Goal: Use online tool/utility: Use online tool/utility

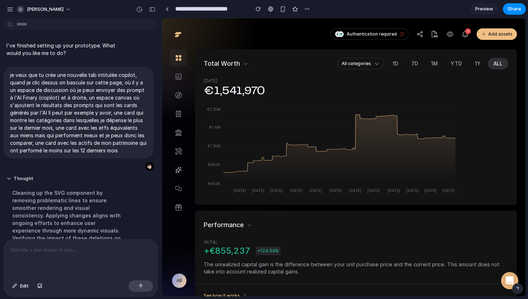
scroll to position [136, 0]
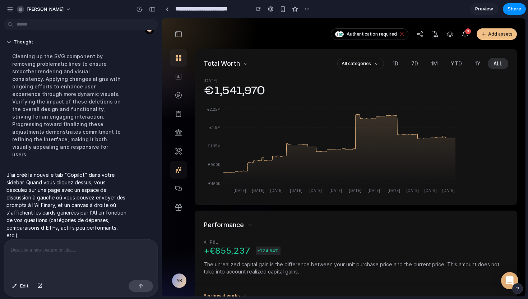
click at [179, 170] on icon at bounding box center [178, 169] width 6 height 7
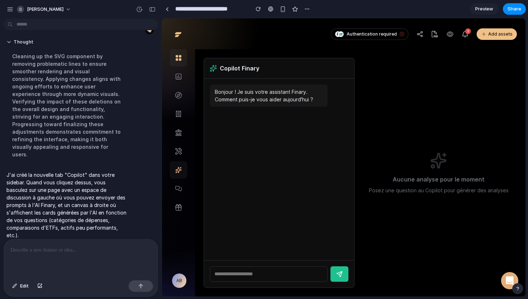
click at [262, 277] on input "text" at bounding box center [269, 273] width 118 height 15
type input "*"
type input "**********"
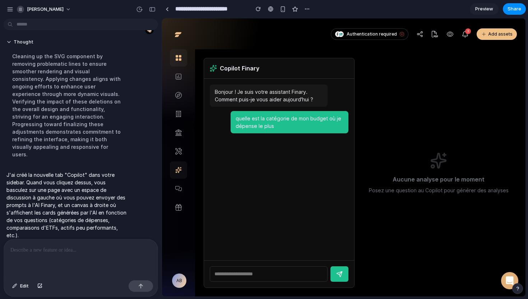
scroll to position [0, 0]
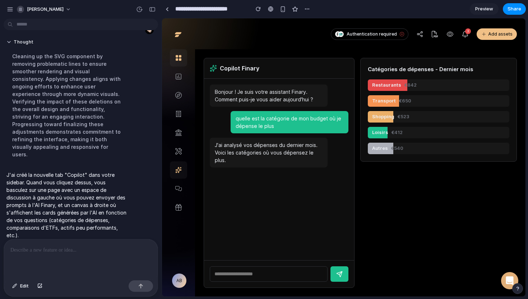
click at [486, 8] on span "Preview" at bounding box center [484, 8] width 18 height 7
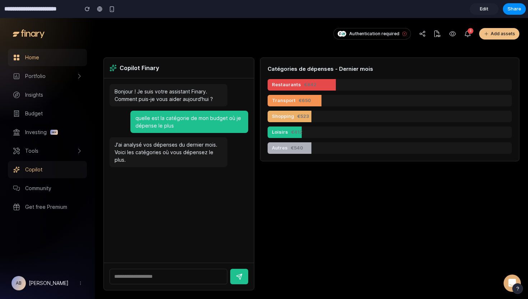
click at [160, 277] on input "text" at bounding box center [169, 276] width 118 height 15
type input "**********"
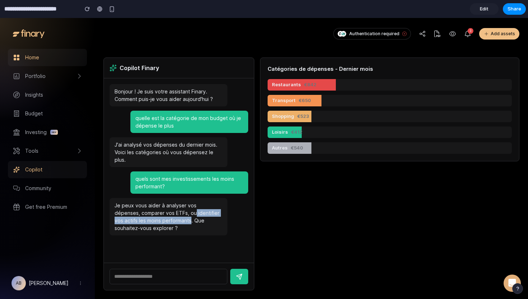
drag, startPoint x: 169, startPoint y: 213, endPoint x: 167, endPoint y: 221, distance: 8.9
click at [167, 221] on div "Je peux vous aider à analyser vos dépenses, comparer vos ETFs, ou identifier vo…" at bounding box center [169, 216] width 118 height 37
copy div "identifier vos actifs les moins performants"
click at [172, 275] on input "text" at bounding box center [169, 276] width 118 height 15
paste input "**********"
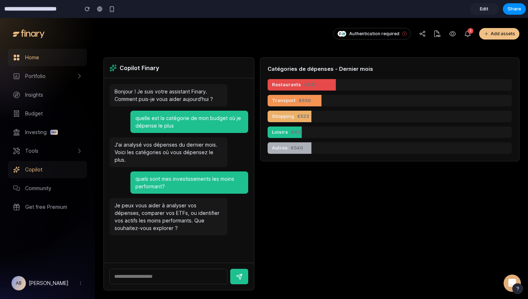
type input "**********"
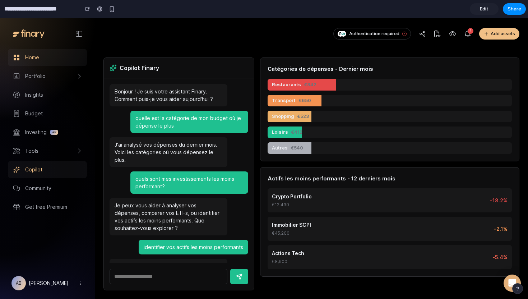
click at [48, 60] on div "Home" at bounding box center [53, 57] width 57 height 7
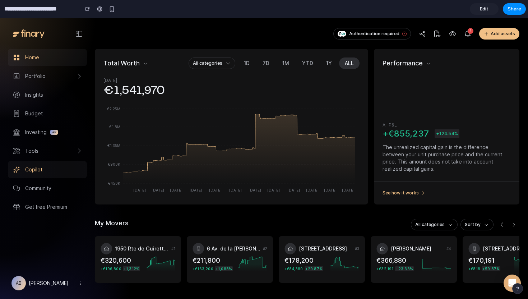
click at [32, 168] on span "Copilot" at bounding box center [33, 169] width 17 height 7
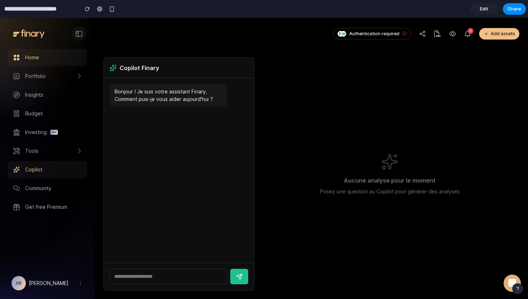
click at [80, 33] on icon at bounding box center [79, 34] width 6 height 6
click at [36, 58] on span "Home" at bounding box center [32, 57] width 14 height 7
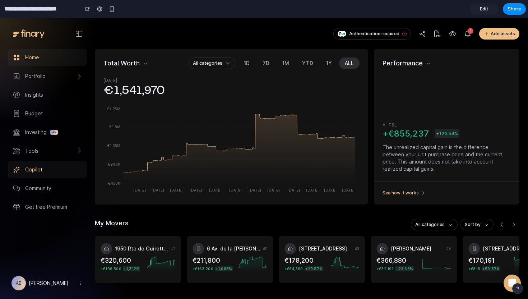
click at [33, 168] on span "Copilot" at bounding box center [33, 169] width 17 height 7
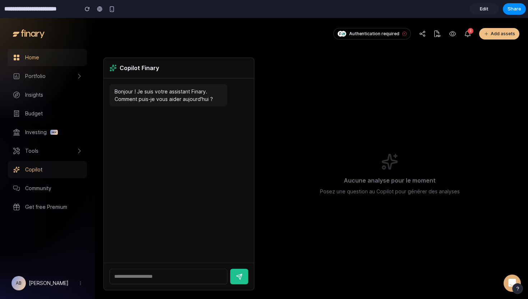
click at [158, 277] on input "text" at bounding box center [169, 276] width 118 height 15
type input "**********"
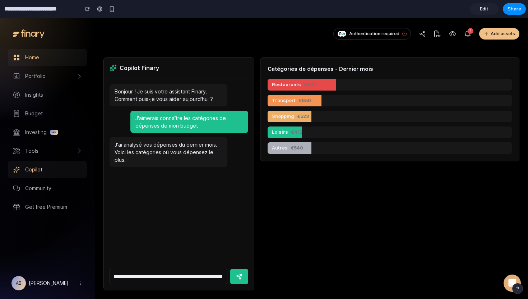
type input "**********"
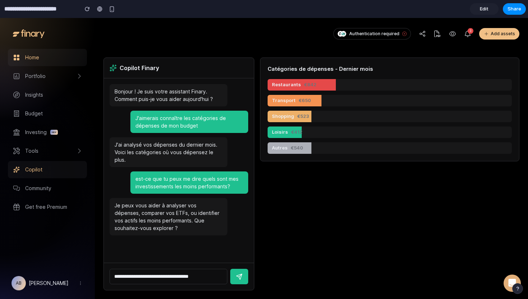
type input "**********"
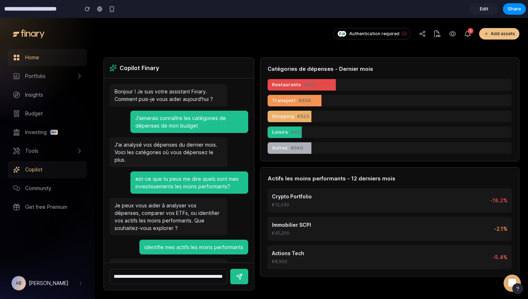
scroll to position [0, 46]
type input "**********"
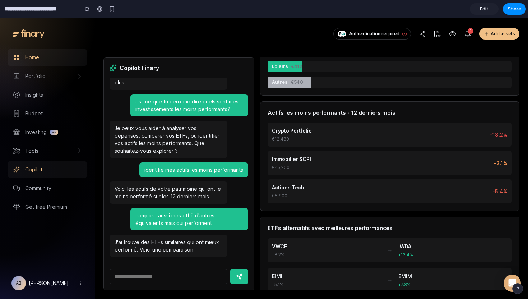
scroll to position [75, 0]
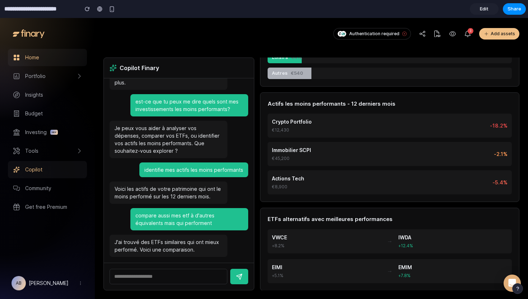
click at [486, 9] on span "Edit" at bounding box center [484, 8] width 9 height 7
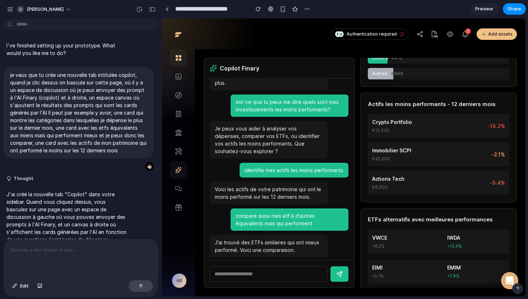
scroll to position [27, 0]
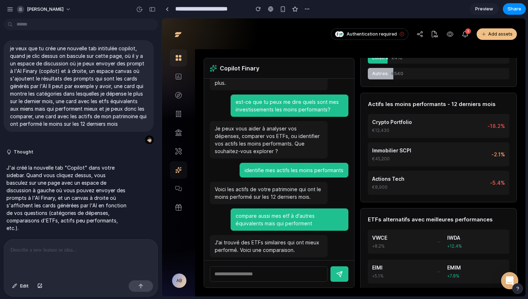
click at [71, 252] on p at bounding box center [80, 250] width 141 height 9
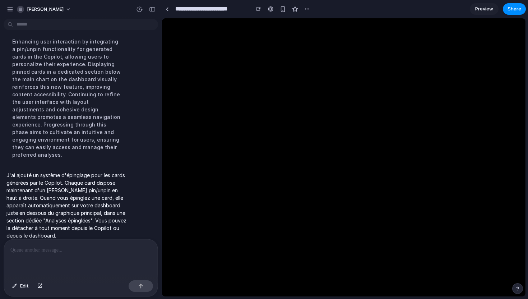
scroll to position [0, 0]
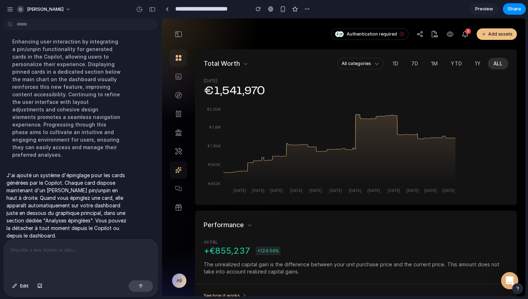
click at [178, 168] on icon at bounding box center [178, 169] width 6 height 7
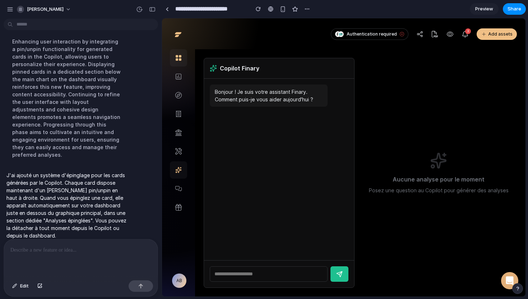
click at [255, 276] on input "text" at bounding box center [269, 273] width 118 height 15
type input "**********"
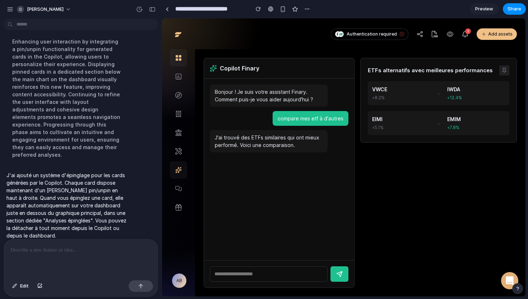
click at [504, 70] on icon at bounding box center [504, 71] width 6 height 6
click at [505, 70] on icon at bounding box center [504, 71] width 6 height 6
click at [505, 69] on icon at bounding box center [504, 71] width 6 height 6
click at [180, 57] on icon at bounding box center [179, 58] width 6 height 6
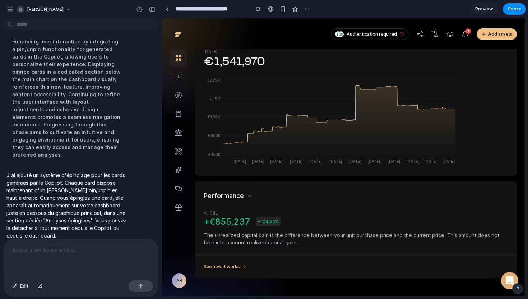
scroll to position [28, 0]
click at [488, 11] on span "Preview" at bounding box center [484, 8] width 18 height 7
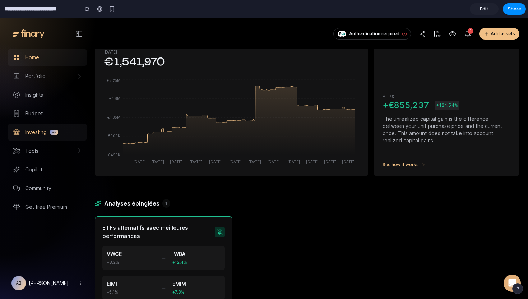
click at [37, 131] on span "Investing" at bounding box center [36, 132] width 22 height 7
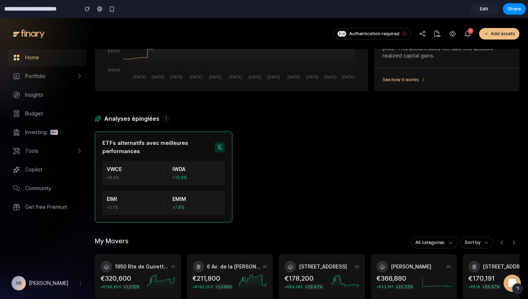
scroll to position [148, 0]
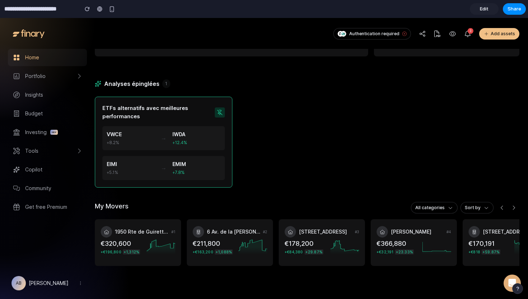
click at [485, 8] on span "Edit" at bounding box center [484, 8] width 9 height 7
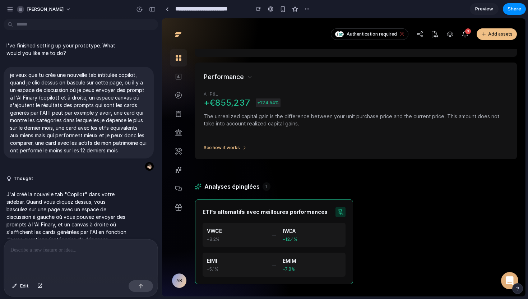
scroll to position [168, 0]
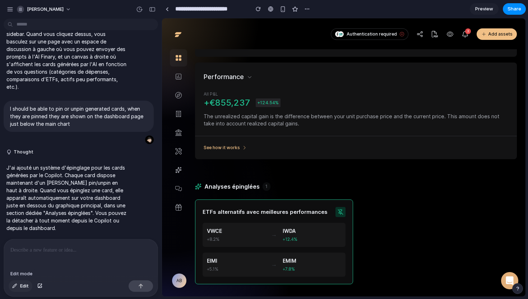
click at [24, 288] on span "Edit" at bounding box center [24, 285] width 9 height 7
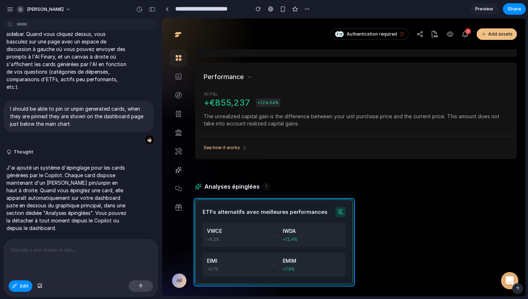
click at [288, 200] on div at bounding box center [343, 158] width 363 height 278
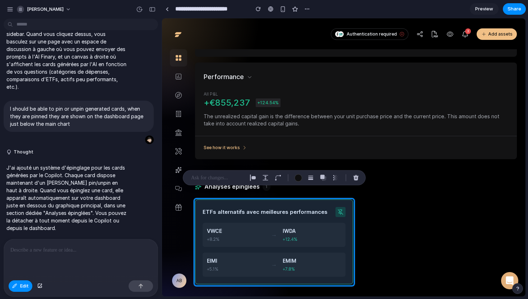
click at [59, 251] on p at bounding box center [80, 250] width 141 height 9
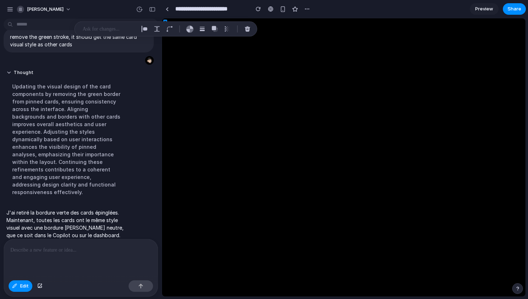
scroll to position [0, 0]
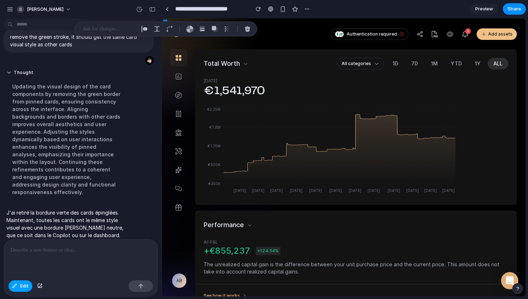
click at [18, 288] on button "Edit" at bounding box center [21, 285] width 24 height 11
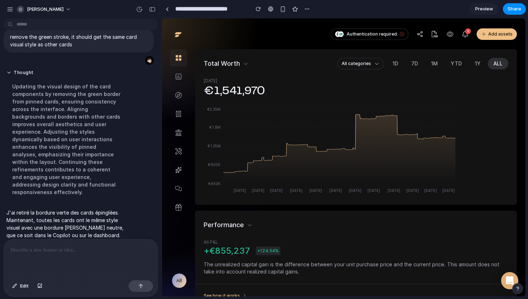
click at [485, 10] on span "Preview" at bounding box center [484, 8] width 18 height 7
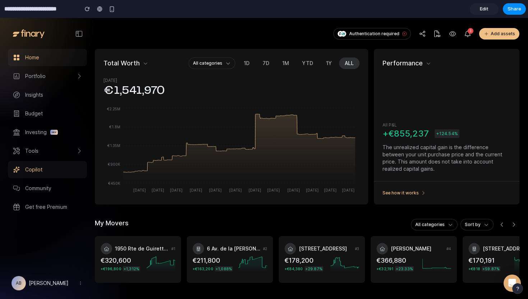
click at [36, 171] on span "Copilot" at bounding box center [33, 169] width 17 height 7
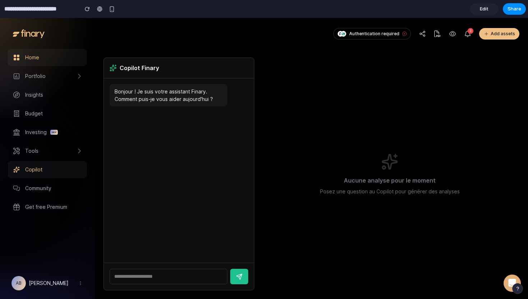
click at [485, 8] on span "Edit" at bounding box center [484, 8] width 9 height 7
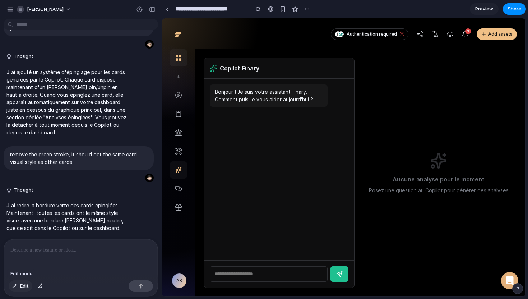
click at [21, 286] on span "Edit" at bounding box center [24, 285] width 9 height 7
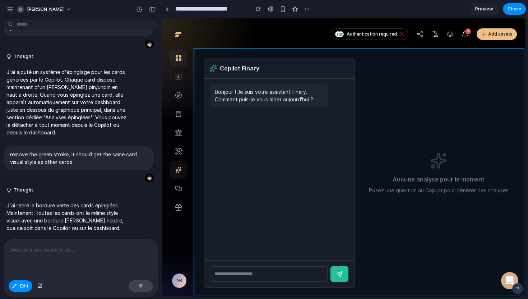
click at [356, 93] on div at bounding box center [343, 158] width 363 height 278
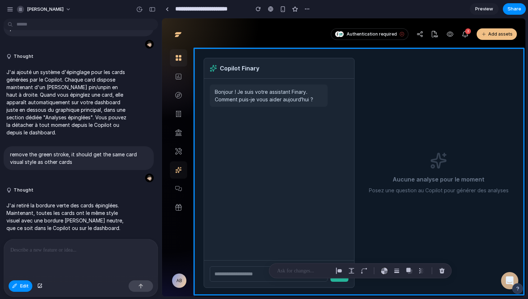
click at [52, 253] on p at bounding box center [80, 250] width 141 height 9
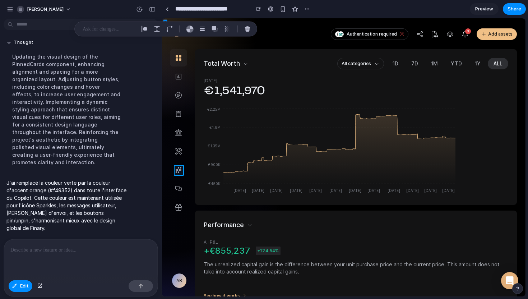
click at [177, 170] on div at bounding box center [343, 158] width 363 height 278
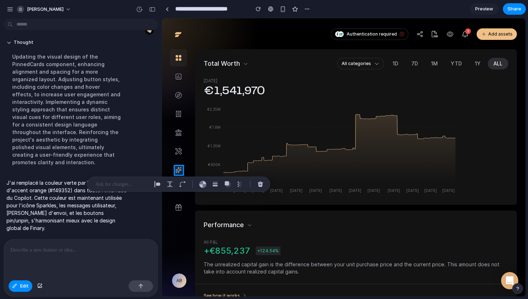
click at [177, 170] on div at bounding box center [343, 158] width 363 height 278
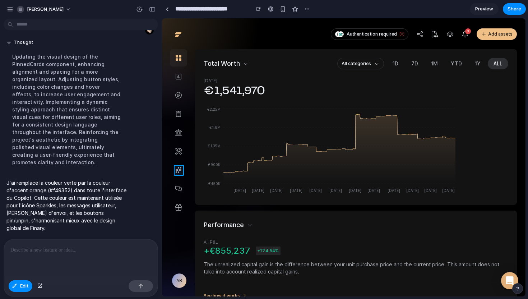
click at [177, 172] on div at bounding box center [343, 158] width 363 height 278
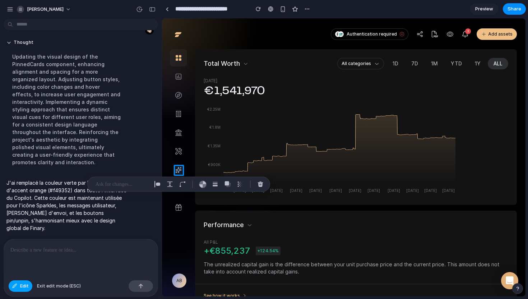
click at [17, 285] on div "button" at bounding box center [14, 286] width 5 height 4
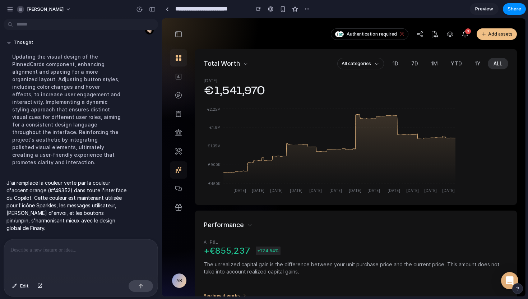
click at [179, 169] on icon at bounding box center [178, 169] width 5 height 5
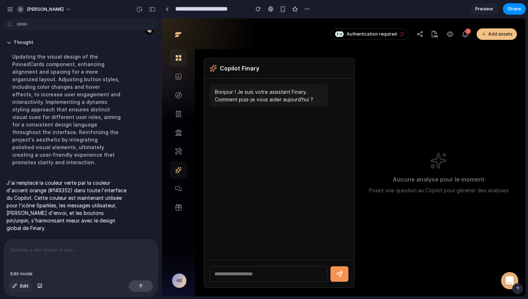
click at [20, 285] on button "Edit" at bounding box center [21, 285] width 24 height 11
click at [213, 67] on div at bounding box center [343, 158] width 363 height 278
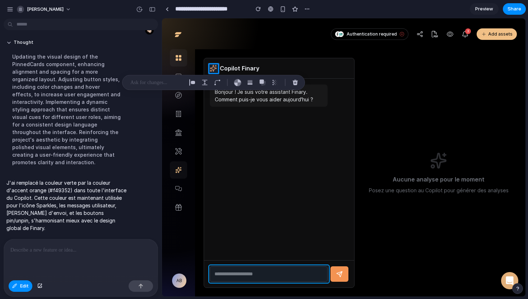
click at [246, 274] on div at bounding box center [343, 158] width 363 height 278
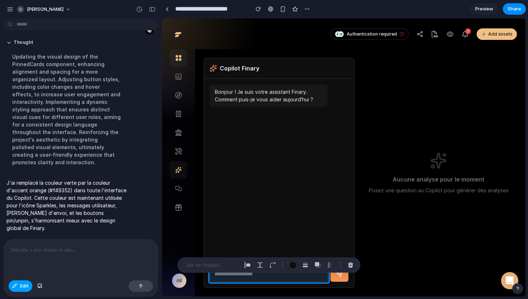
click at [20, 282] on span "Edit" at bounding box center [24, 285] width 9 height 7
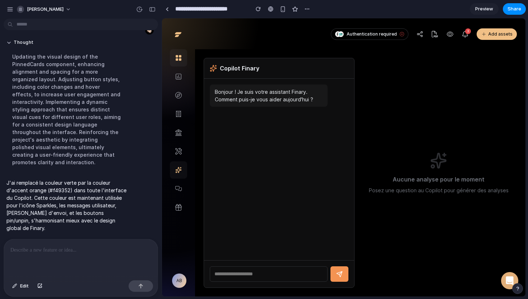
click at [222, 273] on input "text" at bounding box center [269, 273] width 118 height 15
type input "**********"
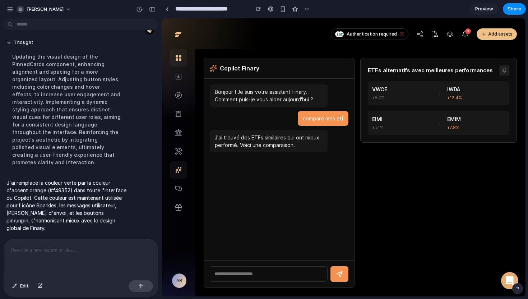
click at [505, 69] on icon at bounding box center [503, 70] width 3 height 4
click at [238, 273] on input "text" at bounding box center [269, 273] width 118 height 15
type input "**********"
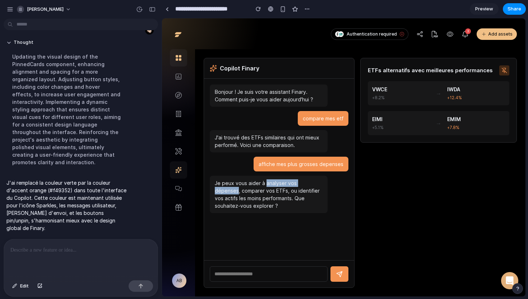
drag, startPoint x: 265, startPoint y: 184, endPoint x: 319, endPoint y: 184, distance: 54.2
click at [319, 184] on div "Je peux vous aider à analyser vos dépenses, comparer vos ETFs, ou identifier vo…" at bounding box center [269, 194] width 118 height 37
copy div "analyser vos dépenses"
click at [248, 273] on input "text" at bounding box center [269, 273] width 118 height 15
type input "**********"
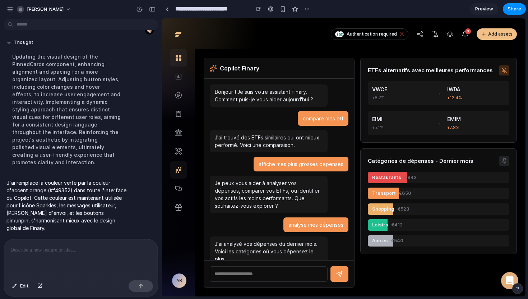
click at [505, 162] on icon at bounding box center [504, 161] width 6 height 6
click at [485, 9] on span "Preview" at bounding box center [484, 8] width 18 height 7
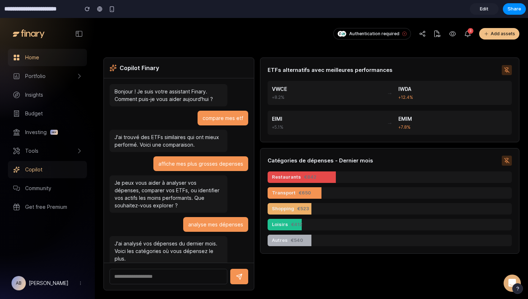
click at [39, 62] on link "Home" at bounding box center [47, 57] width 79 height 17
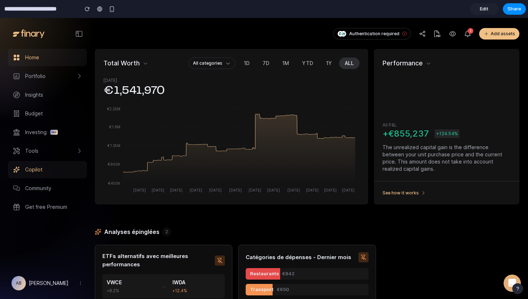
click at [20, 173] on span at bounding box center [16, 169] width 9 height 9
